Goal: Transaction & Acquisition: Purchase product/service

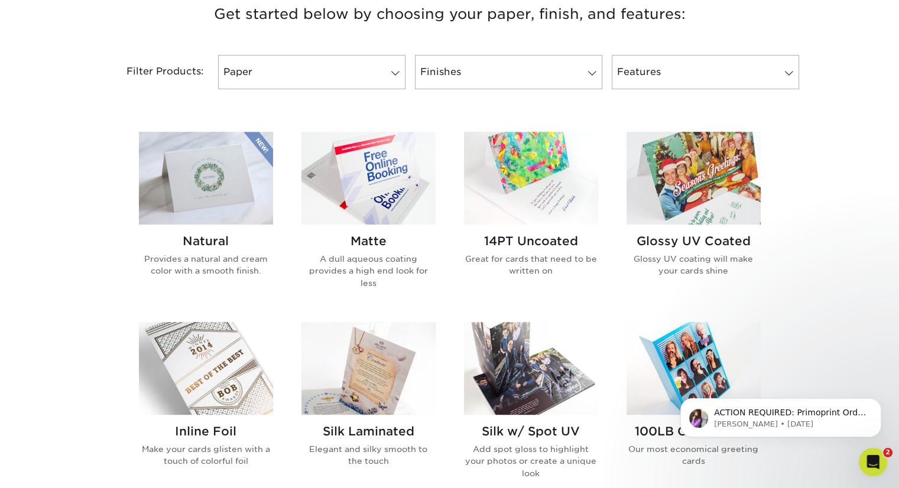
scroll to position [468, 0]
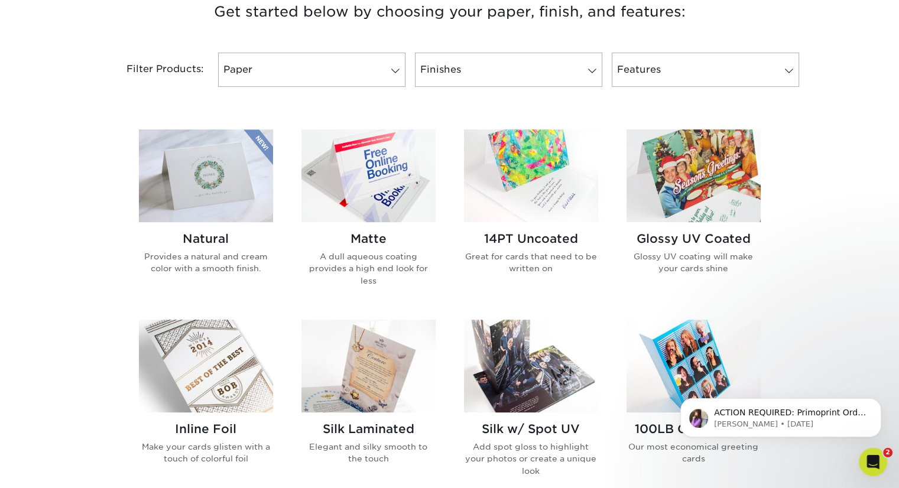
click at [215, 210] on img at bounding box center [206, 175] width 134 height 93
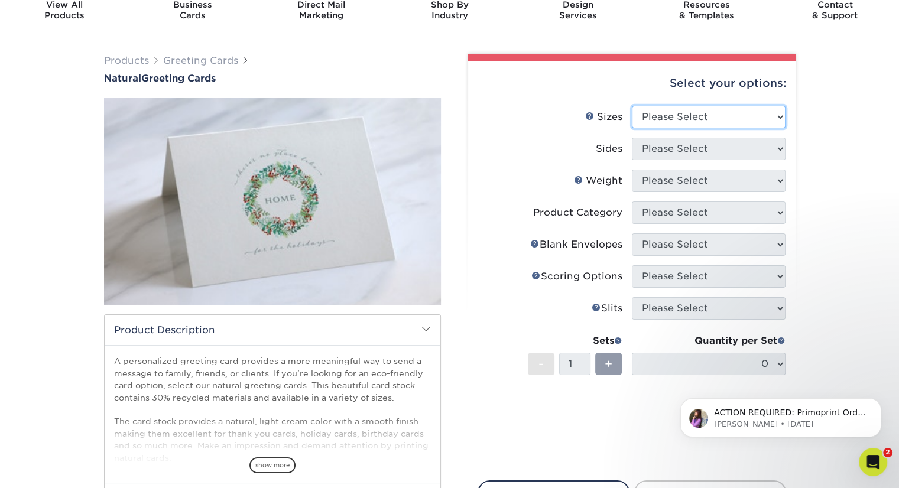
click at [775, 114] on select "Please Select 4.25" x 11" 5.5" x 8.5" 6" x 9" 6" x 12" 7" x 10" 8.5" x 11"" at bounding box center [709, 117] width 154 height 22
select select "5.50x8.50"
click at [632, 106] on select "Please Select 4.25" x 11" 5.5" x 8.5" 6" x 9" 6" x 12" 7" x 10" 8.5" x 11"" at bounding box center [709, 117] width 154 height 22
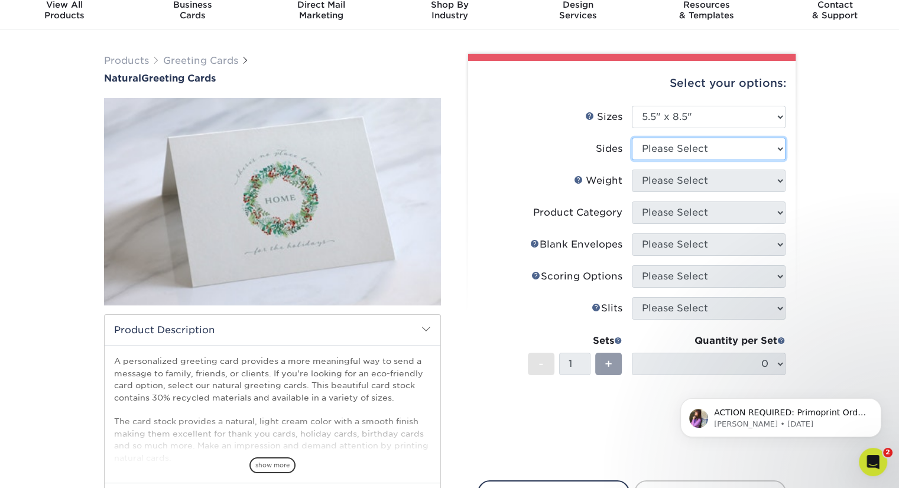
click at [775, 145] on select "Please Select Print Both Sides Print Front Only" at bounding box center [709, 149] width 154 height 22
select select "32d3c223-f82c-492b-b915-ba065a00862f"
click at [632, 138] on select "Please Select Print Both Sides Print Front Only" at bounding box center [709, 149] width 154 height 22
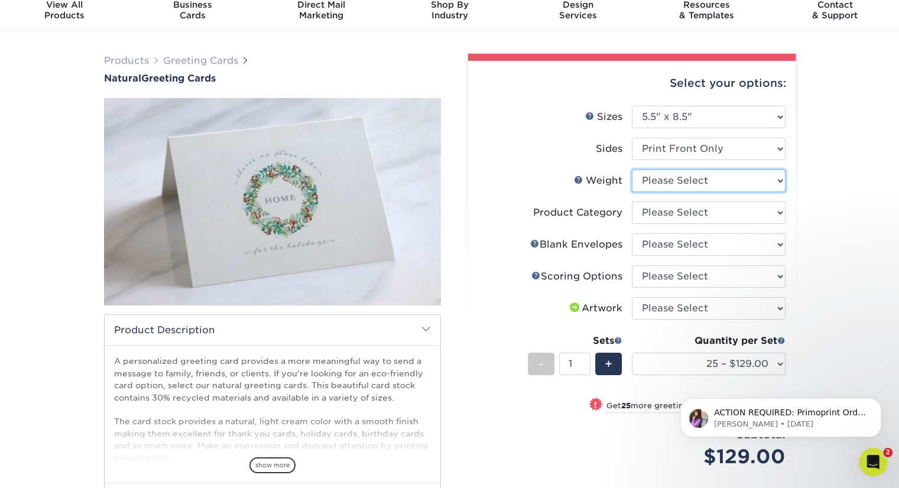
click at [761, 180] on select "Please Select 14PTNT" at bounding box center [709, 181] width 154 height 22
select select "14PTNT"
click at [632, 170] on select "Please Select 14PTNT" at bounding box center [709, 181] width 154 height 22
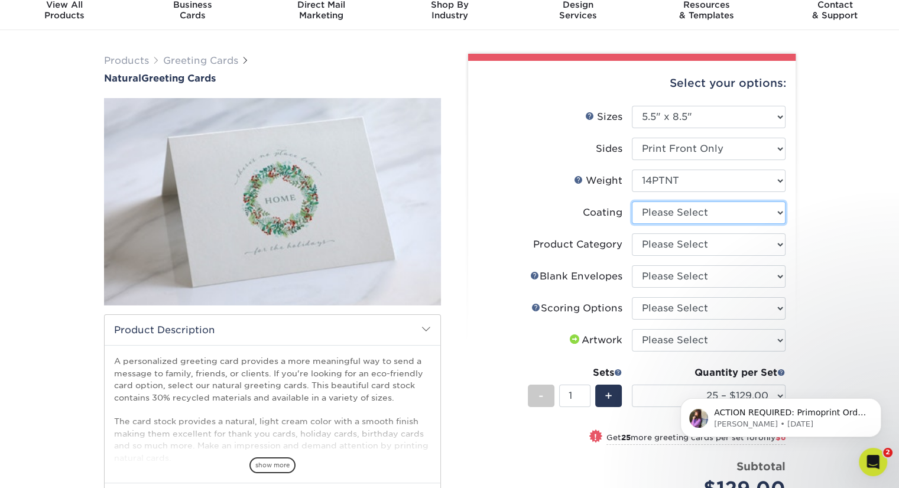
click at [763, 212] on select at bounding box center [709, 213] width 154 height 22
select select "3e7618de-abca-4bda-9f97-8b9129e913d8"
click at [632, 202] on select at bounding box center [709, 213] width 154 height 22
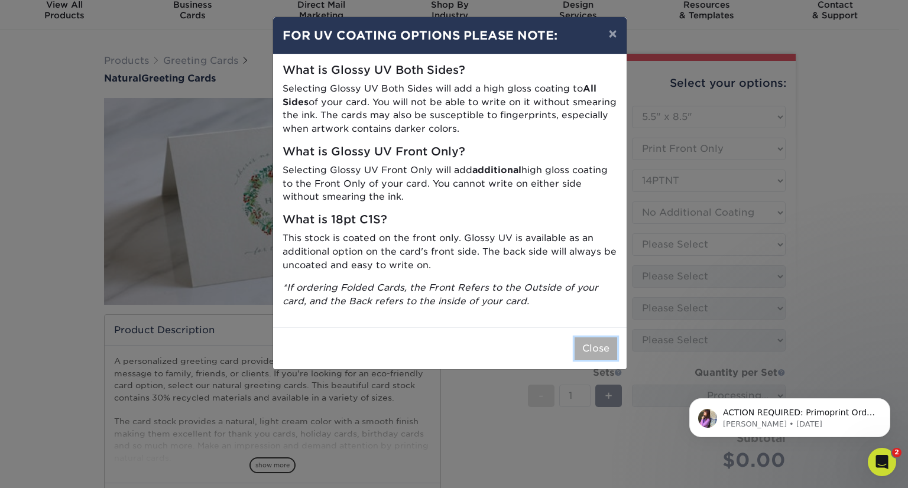
click at [604, 349] on button "Close" at bounding box center [595, 348] width 43 height 22
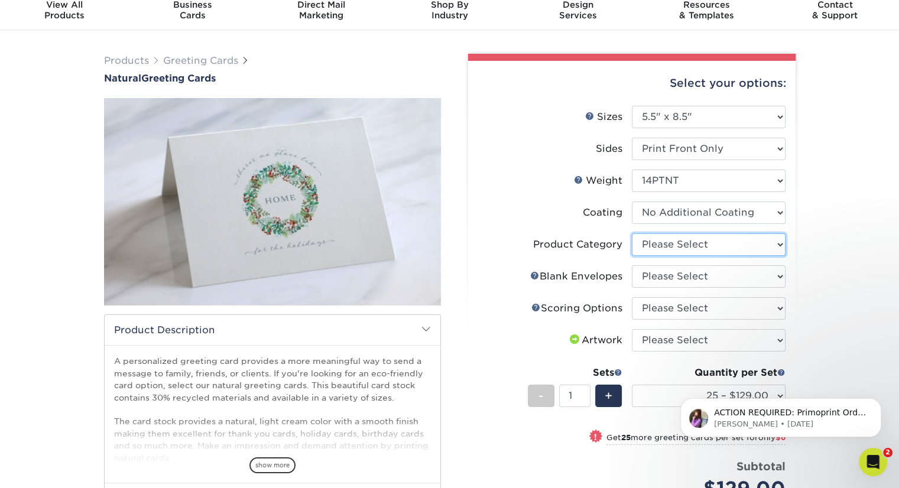
click at [778, 249] on select "Please Select Greeting Cards" at bounding box center [709, 244] width 154 height 22
select select "b7f8198f-f281-4438-a52e-cd7a5c5c0cfc"
click at [632, 233] on select "Please Select Greeting Cards" at bounding box center [709, 244] width 154 height 22
click at [739, 274] on select "Please Select No Blank Envelopes Yes 25 Natural Envelopes A2 Yes 50 Natural Env…" at bounding box center [709, 276] width 154 height 22
click at [853, 277] on div "Products Greeting Cards Natural Greeting Cards show more Templates /" at bounding box center [449, 354] width 899 height 648
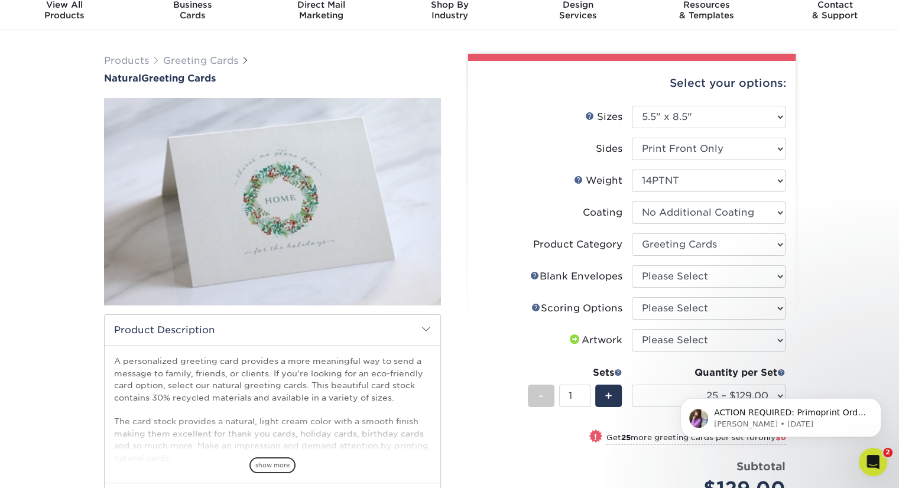
click at [811, 354] on div "ACTION REQUIRED: Primoprint Order [PHONE_NUMBER] Thank you for placing your pri…" at bounding box center [780, 364] width 217 height 148
click at [876, 406] on button "Dismiss notification" at bounding box center [877, 401] width 15 height 15
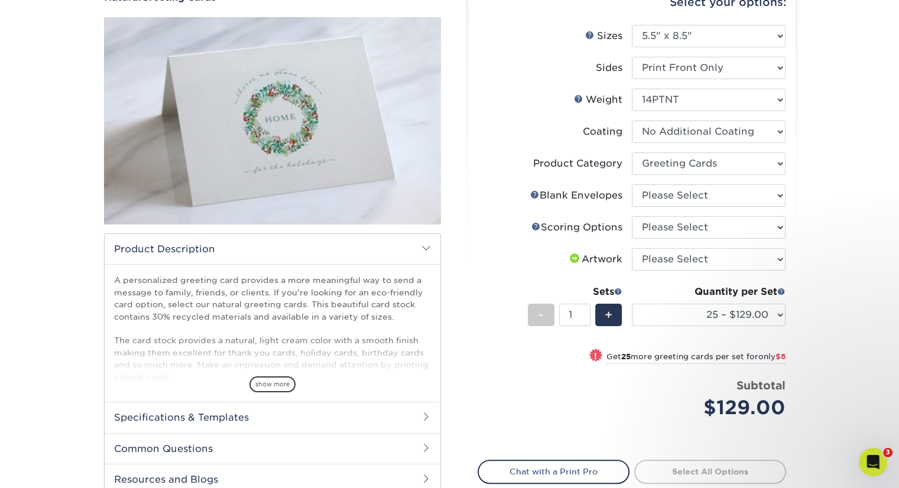
scroll to position [128, 0]
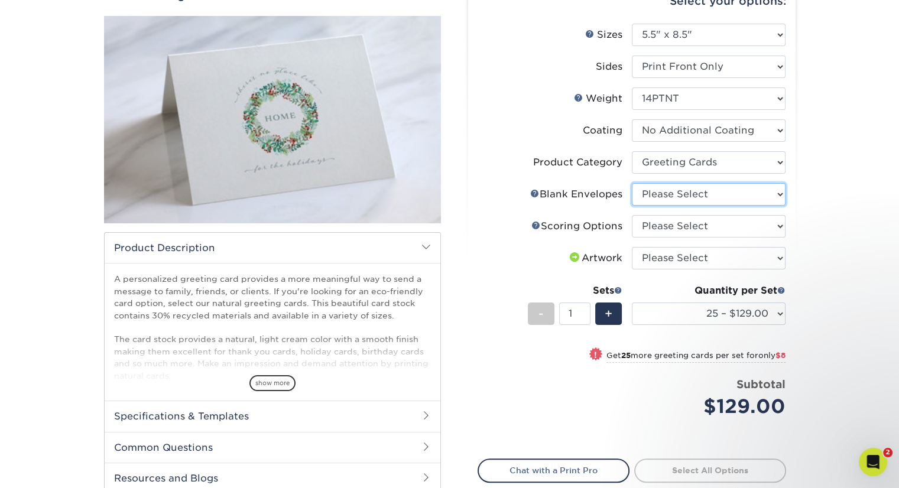
click at [778, 196] on select "Please Select No Blank Envelopes Yes 25 Natural Envelopes A2 Yes 50 Natural Env…" at bounding box center [709, 194] width 154 height 22
select select "26e746e5-8f45-4f00-9ef7-00a4f897c6ff"
click at [632, 183] on select "Please Select No Blank Envelopes Yes 25 Natural Envelopes A2 Yes 50 Natural Env…" at bounding box center [709, 194] width 154 height 22
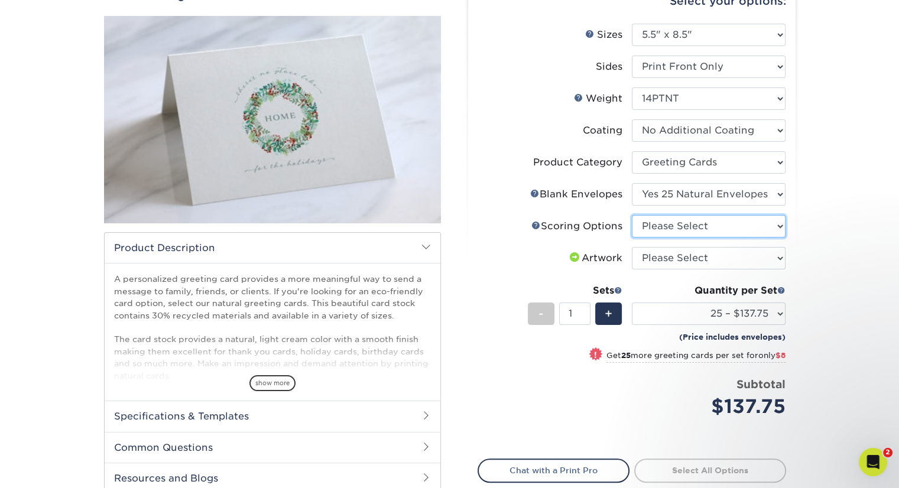
click at [770, 232] on select "Please Select Score in Half" at bounding box center [709, 226] width 154 height 22
select select "b23166fa-223a-4016-b2d3-d3438452c7d9"
click at [632, 215] on select "Please Select Score in Half" at bounding box center [709, 226] width 154 height 22
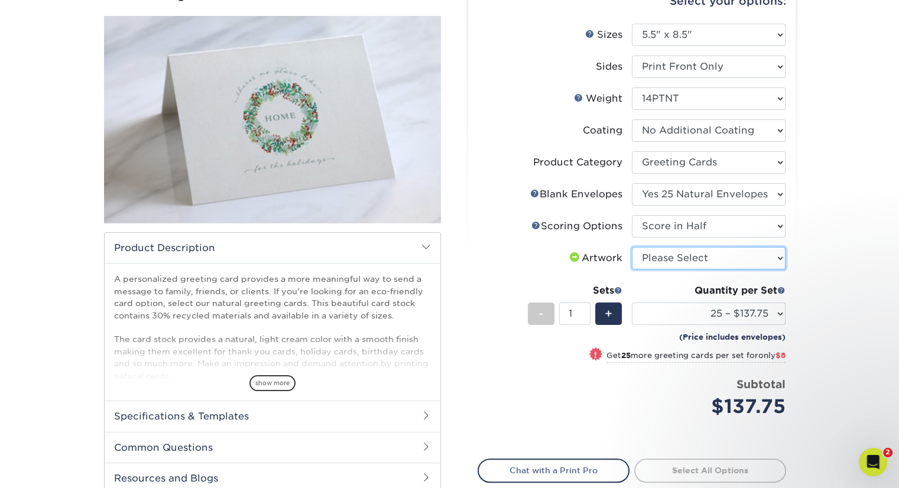
click at [767, 263] on select "Please Select I will upload files I need a design - $75" at bounding box center [709, 258] width 154 height 22
select select "upload"
click at [632, 247] on select "Please Select I will upload files I need a design - $75" at bounding box center [709, 258] width 154 height 22
